Goal: Navigation & Orientation: Find specific page/section

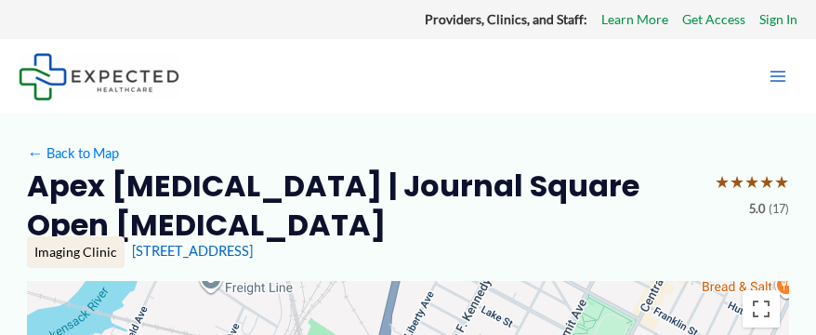
click at [804, 63] on div "Main Menu" at bounding box center [408, 76] width 816 height 74
